Goal: Check status: Check status

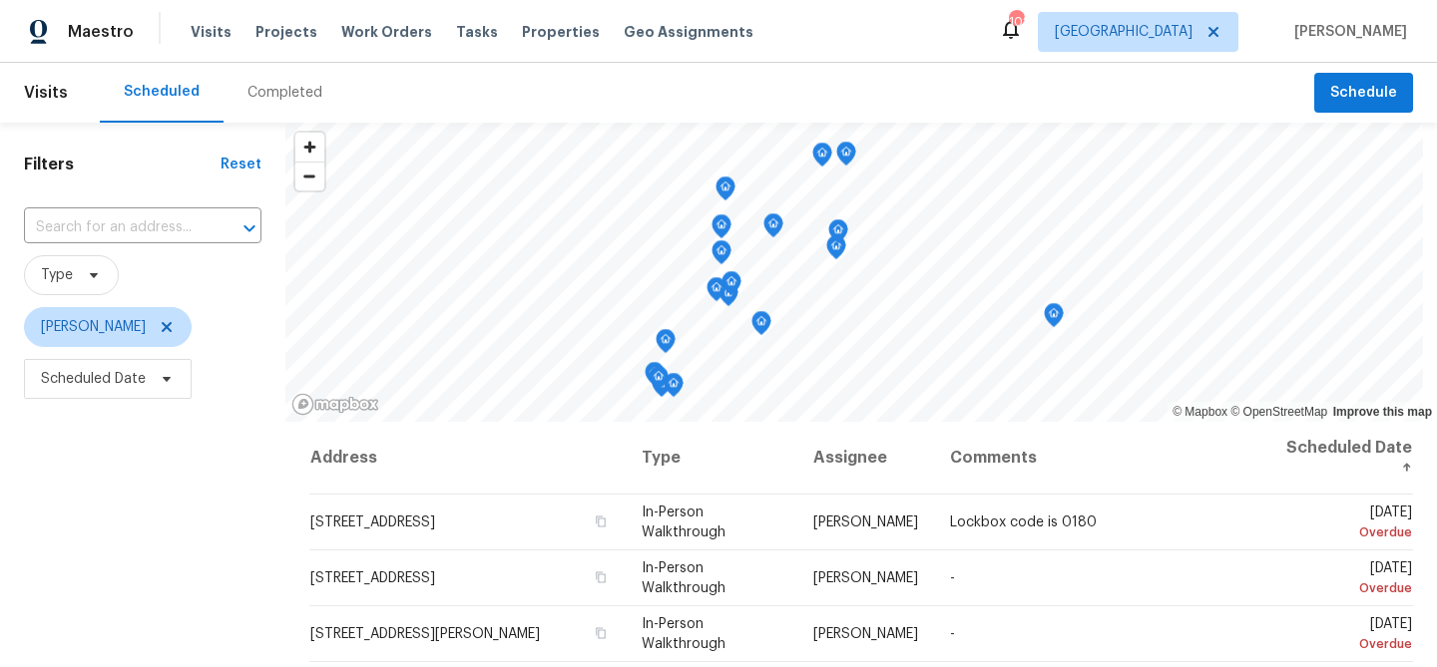
scroll to position [288, 0]
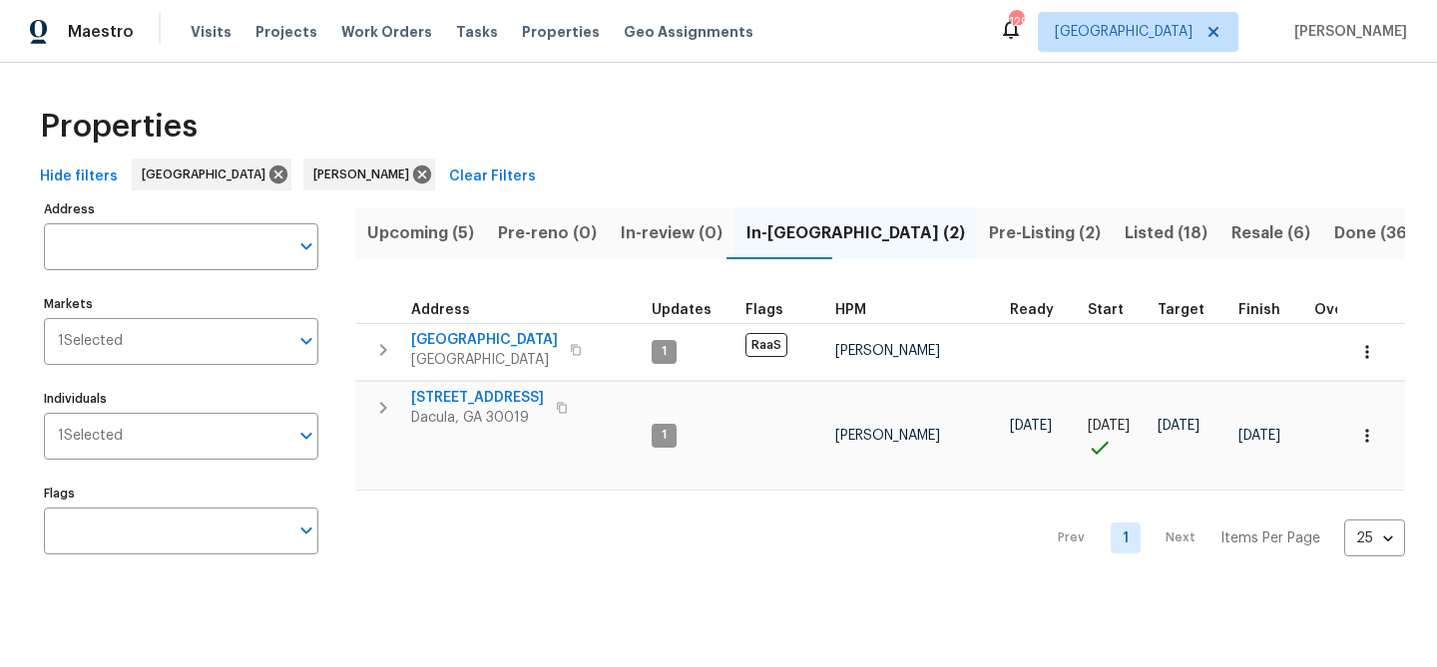
click at [432, 232] on span "Upcoming (5)" at bounding box center [420, 233] width 107 height 28
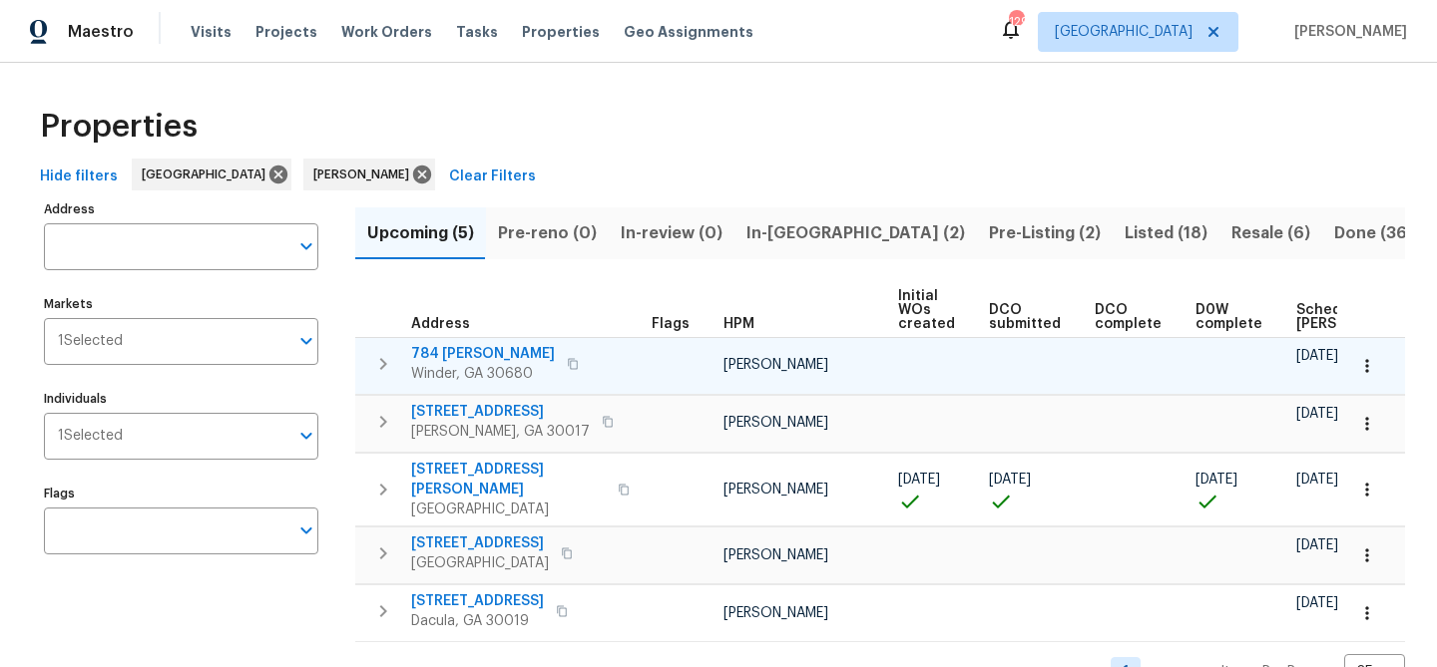
scroll to position [0, 220]
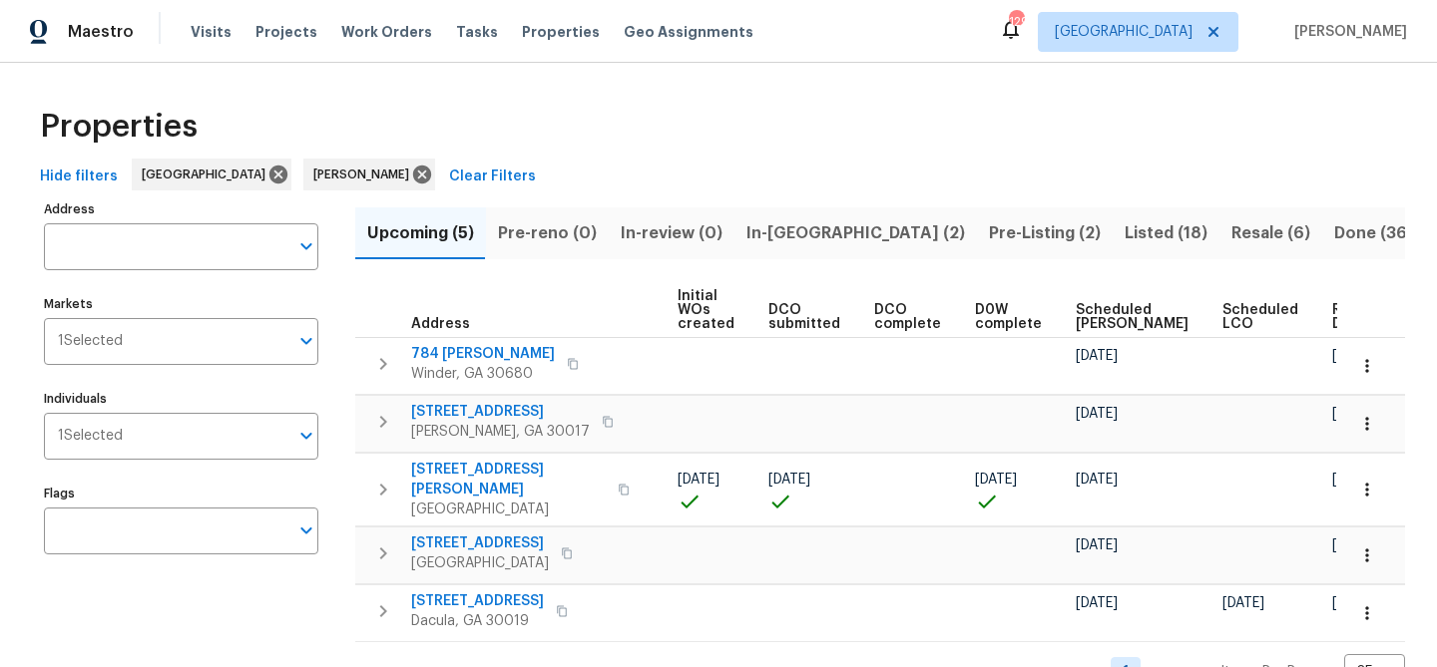
click at [1332, 317] on span "Ready Date" at bounding box center [1354, 317] width 44 height 28
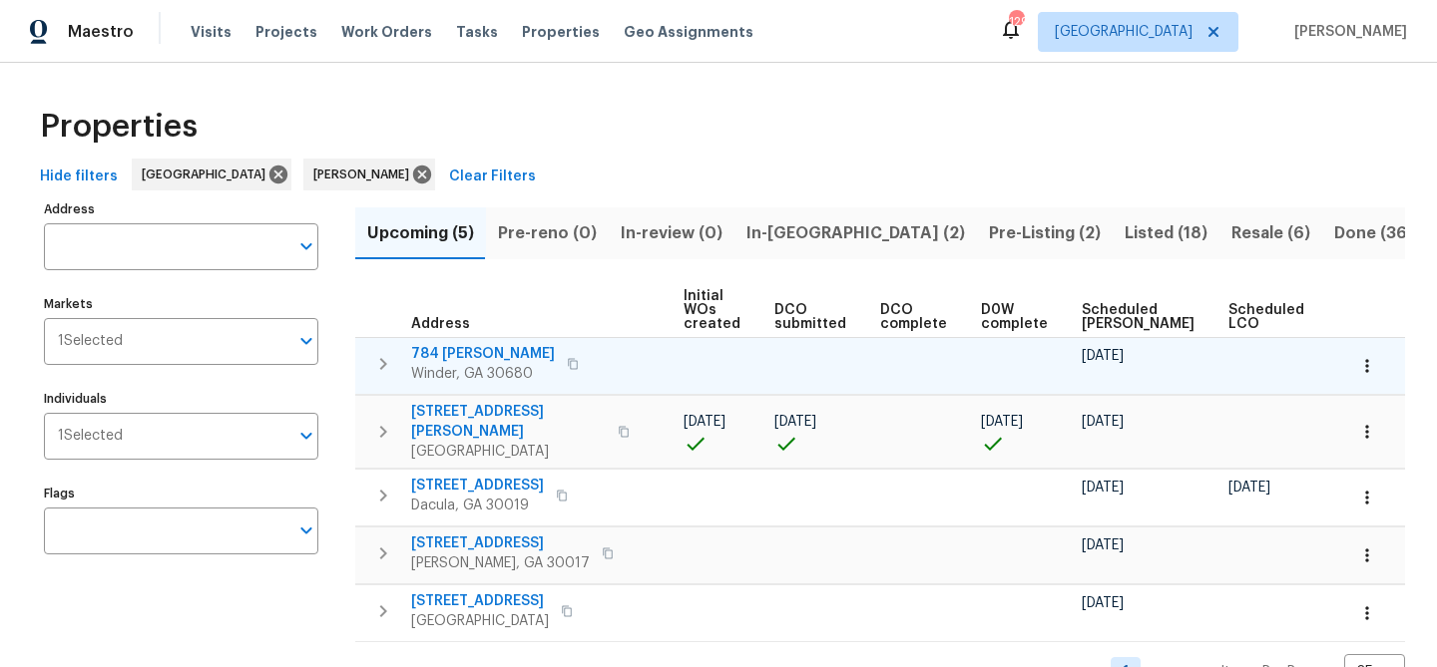
scroll to position [0, 242]
